Goal: Task Accomplishment & Management: Manage account settings

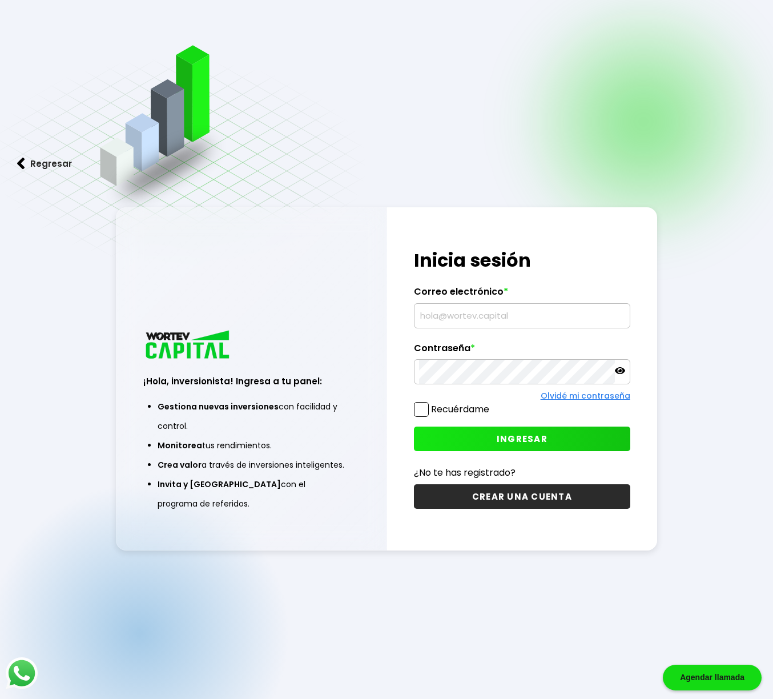
click at [527, 316] on input "text" at bounding box center [522, 316] width 206 height 24
type input "[EMAIL_ADDRESS][DOMAIN_NAME]"
click at [524, 437] on span "INGRESAR" at bounding box center [522, 439] width 51 height 12
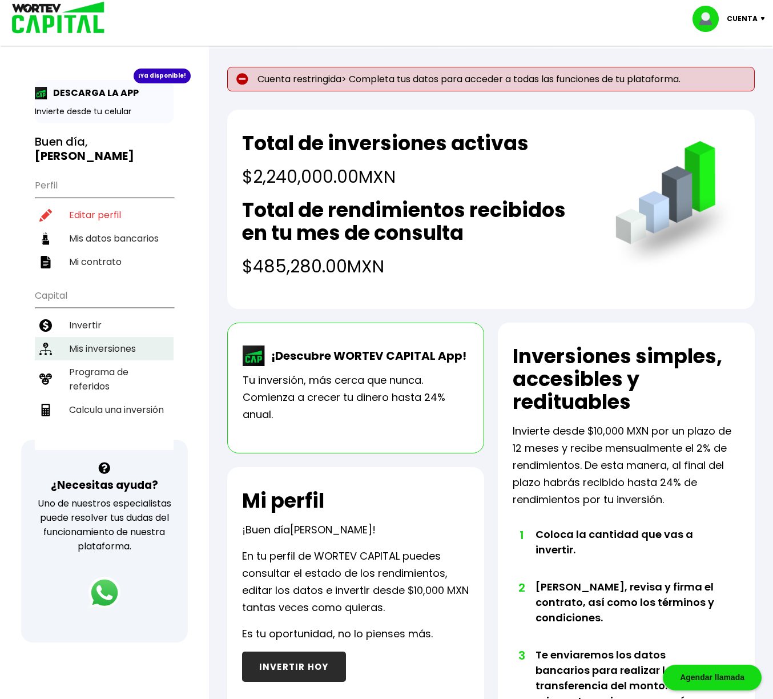
click at [95, 346] on li "Mis inversiones" at bounding box center [104, 348] width 139 height 23
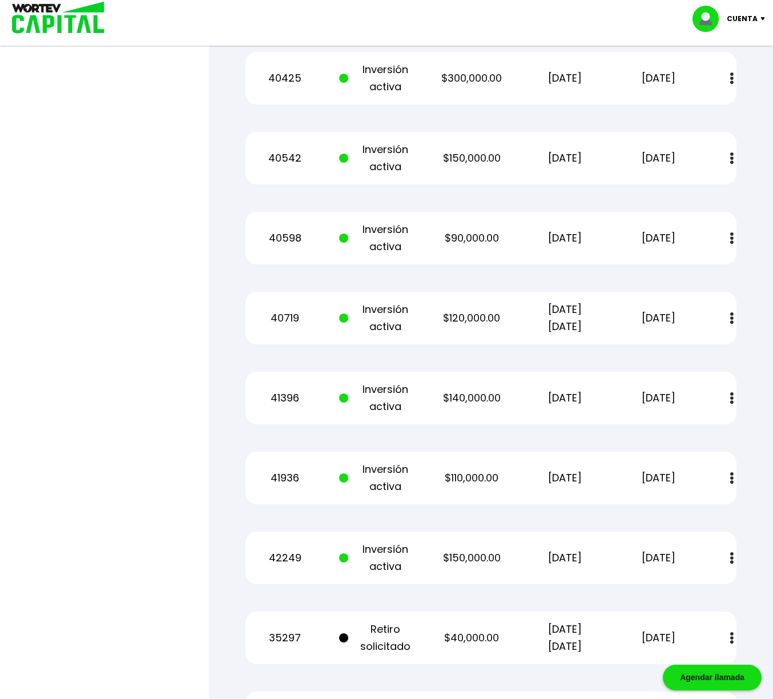
scroll to position [1316, 0]
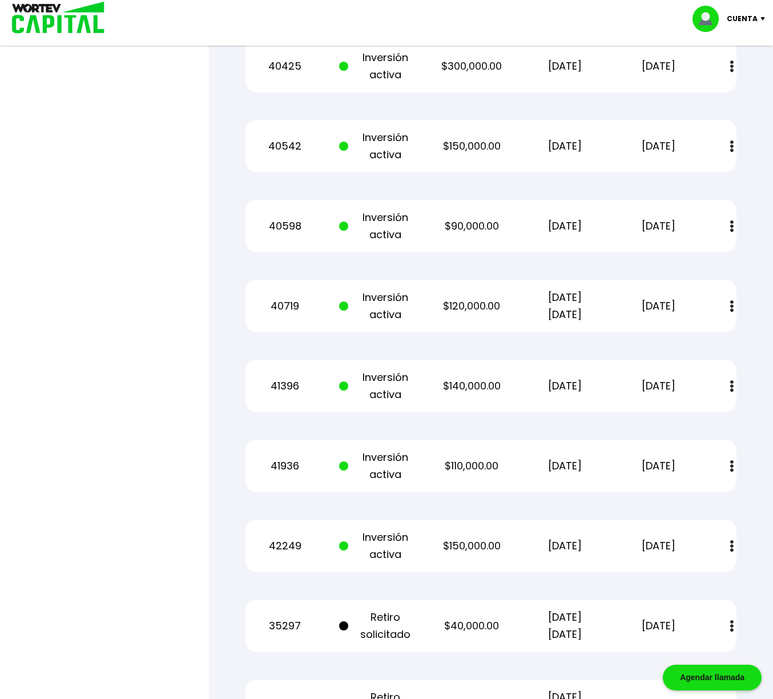
click at [731, 549] on img at bounding box center [731, 546] width 3 height 12
click at [705, 576] on img at bounding box center [704, 577] width 9 height 11
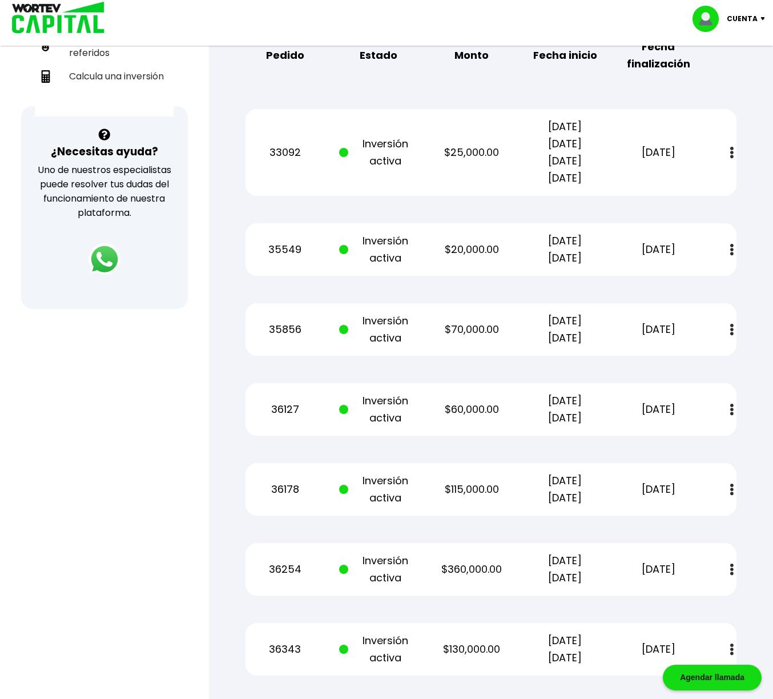
scroll to position [330, 0]
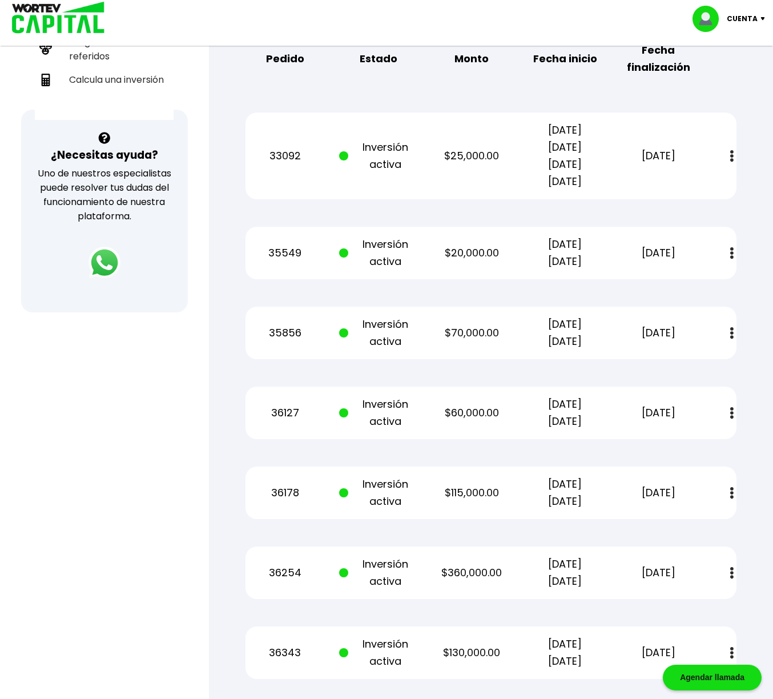
click at [732, 253] on img at bounding box center [731, 253] width 3 height 12
click at [732, 497] on img at bounding box center [731, 493] width 3 height 12
click at [707, 523] on img at bounding box center [704, 524] width 9 height 11
click at [706, 284] on img at bounding box center [704, 284] width 9 height 11
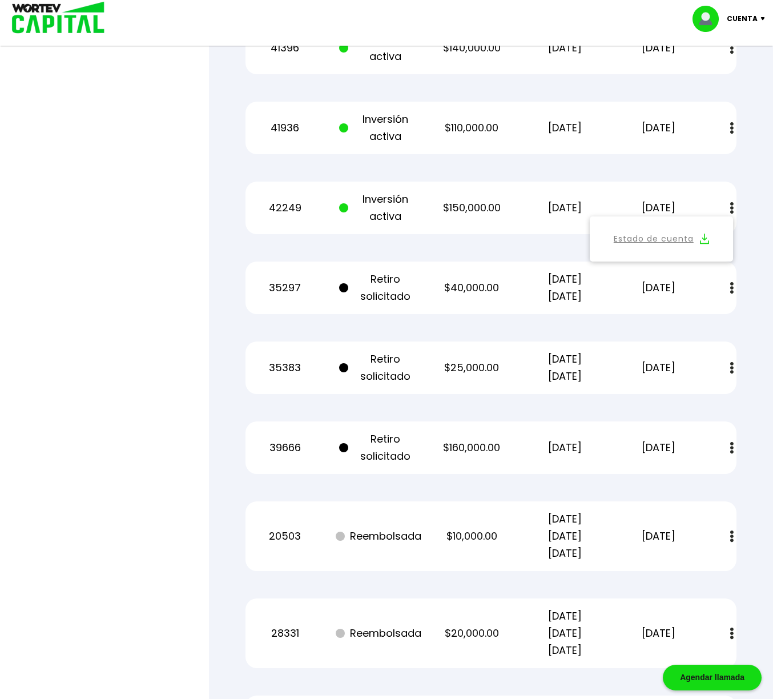
scroll to position [1668, 0]
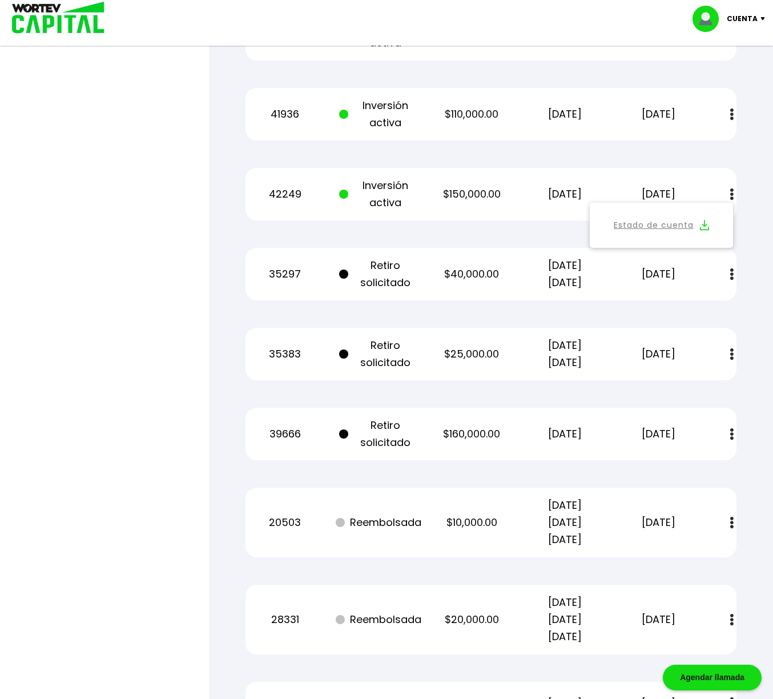
click at [763, 18] on img at bounding box center [765, 18] width 15 height 3
click at [730, 80] on li "Cerrar sesión" at bounding box center [730, 76] width 91 height 23
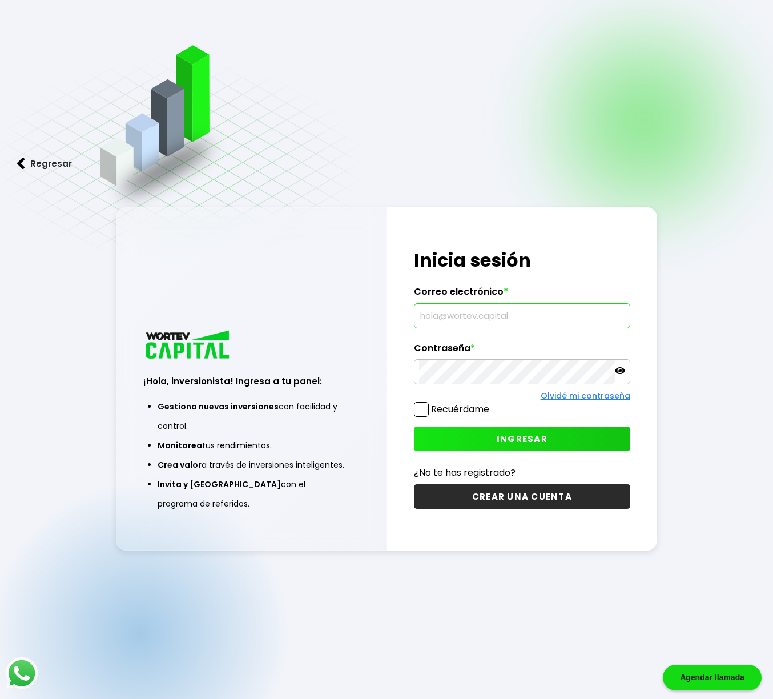
click at [471, 318] on input "text" at bounding box center [522, 316] width 206 height 24
type input "laura_ortiz62@hotmail.com"
click at [469, 435] on button "INGRESAR" at bounding box center [522, 439] width 216 height 25
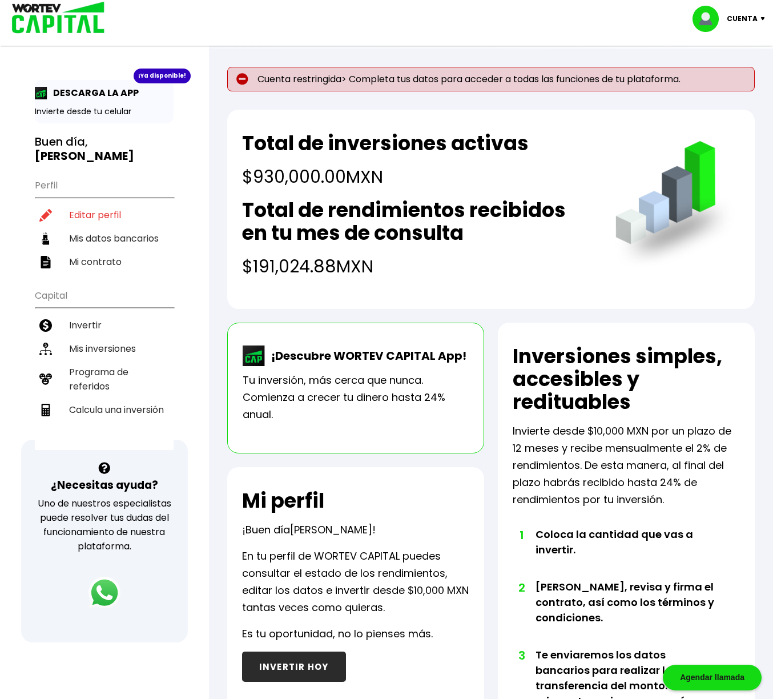
click at [254, 81] on p "Cuenta restringida> Completa tus datos para acceder a todas las funciones de tu…" at bounding box center [491, 79] width 528 height 25
click at [238, 78] on img at bounding box center [242, 79] width 12 height 12
click at [98, 212] on li "Editar perfil" at bounding box center [104, 214] width 139 height 23
select select "Mujer"
select select "Primaria"
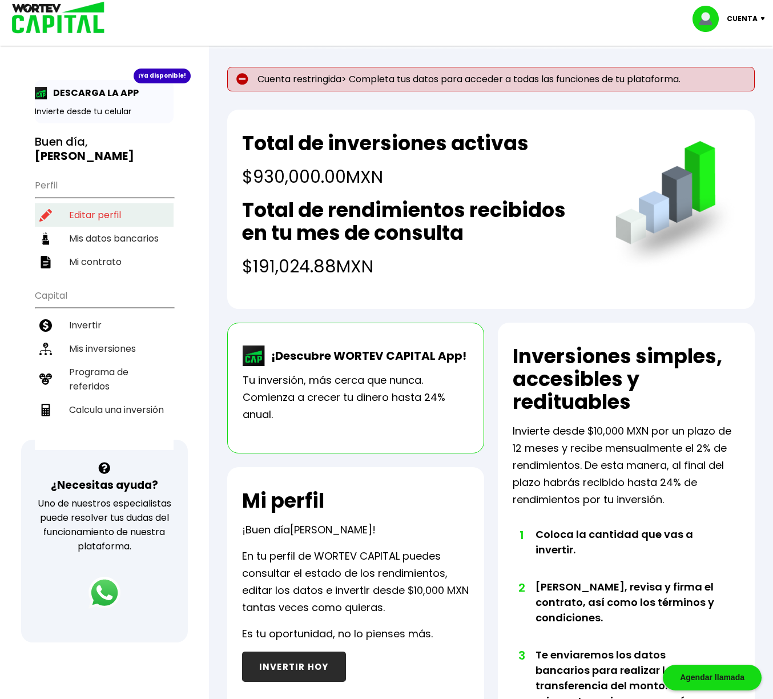
select select "CM"
select select "Scotiabank"
